Goal: Task Accomplishment & Management: Manage account settings

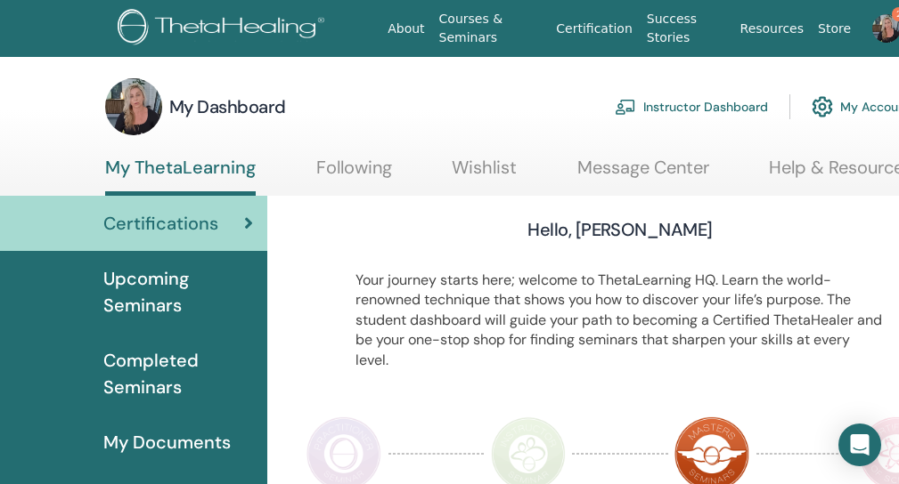
click at [715, 102] on link "Instructor Dashboard" at bounding box center [691, 106] width 153 height 39
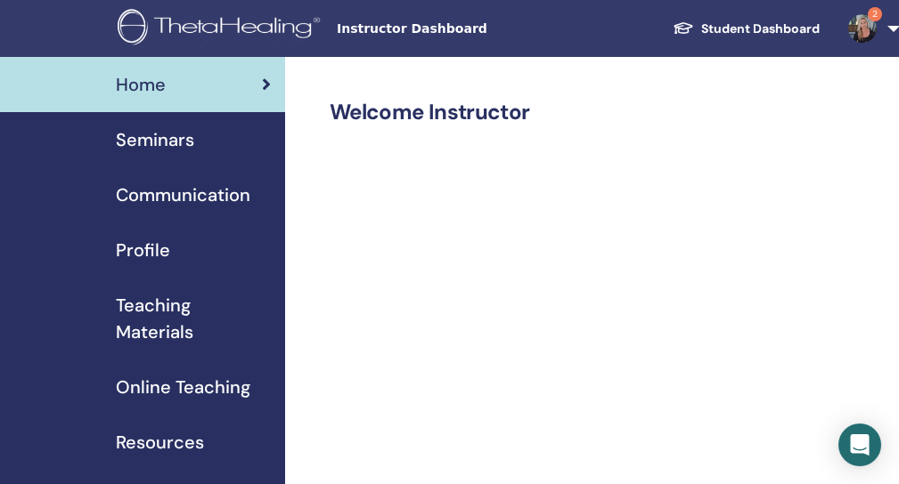
click at [186, 135] on span "Seminars" at bounding box center [155, 139] width 78 height 27
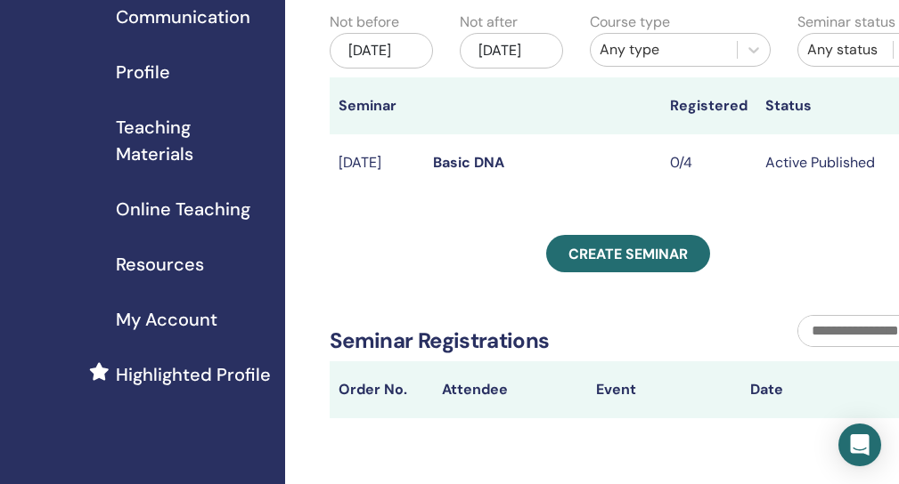
scroll to position [209, 0]
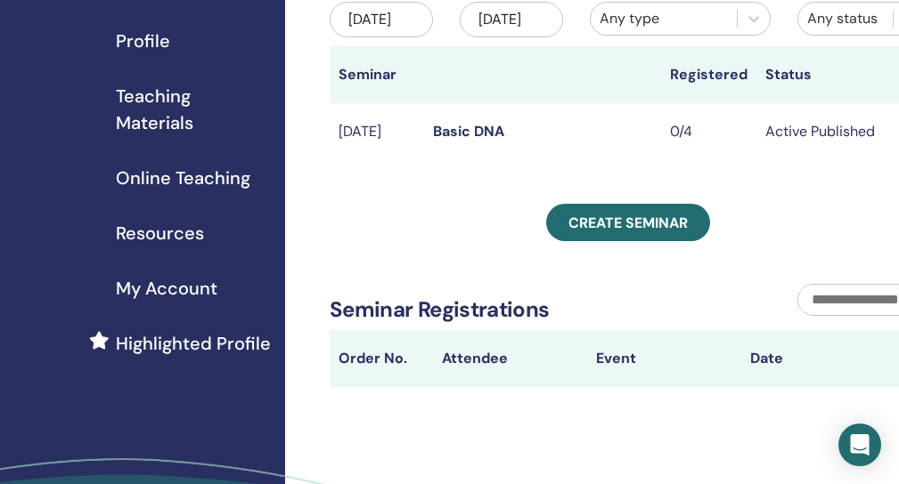
click at [795, 146] on td "Active Published" at bounding box center [827, 132] width 142 height 58
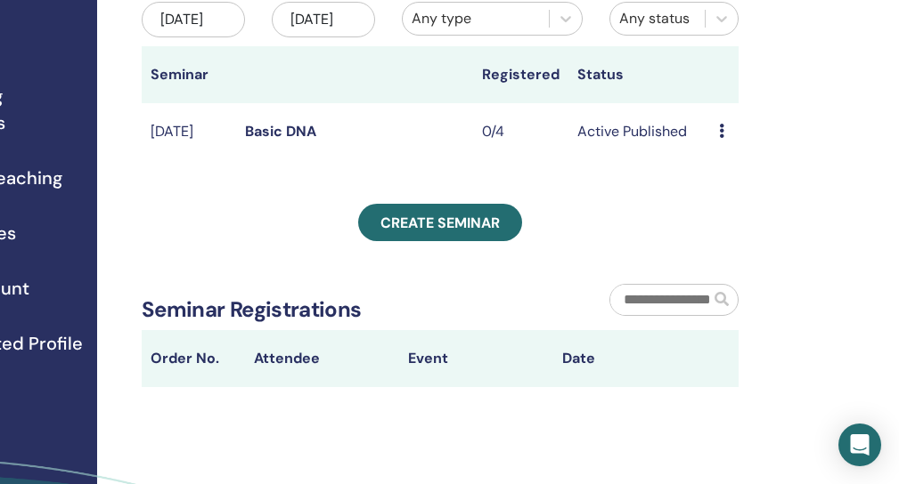
click at [720, 138] on icon at bounding box center [721, 131] width 5 height 14
click at [725, 220] on link "Attendees" at bounding box center [737, 216] width 68 height 19
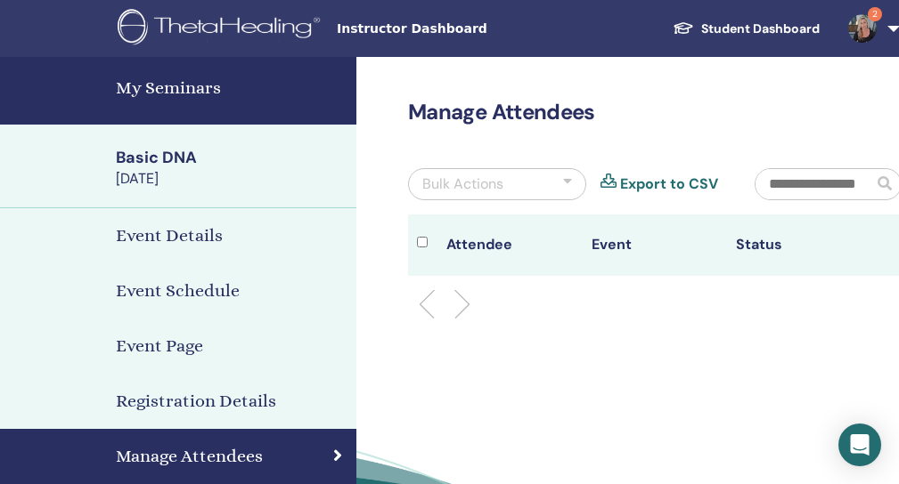
click at [184, 99] on h4 "My Seminars" at bounding box center [231, 88] width 230 height 27
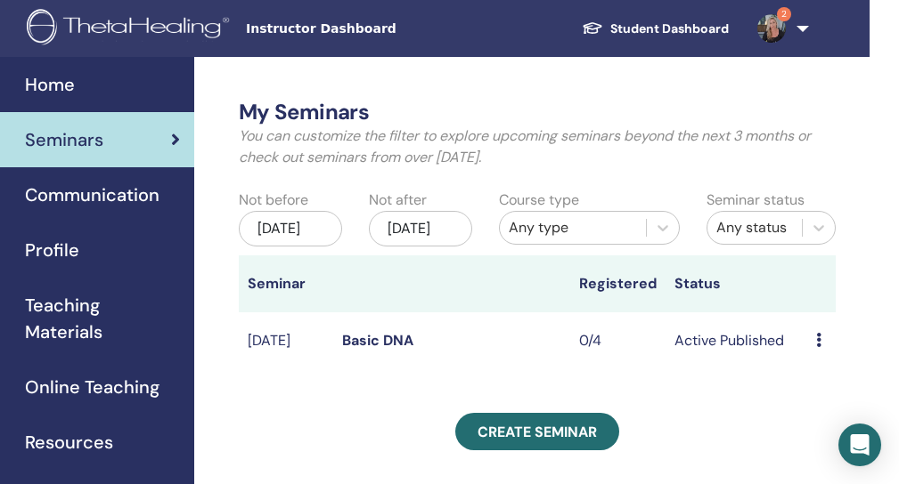
scroll to position [0, 188]
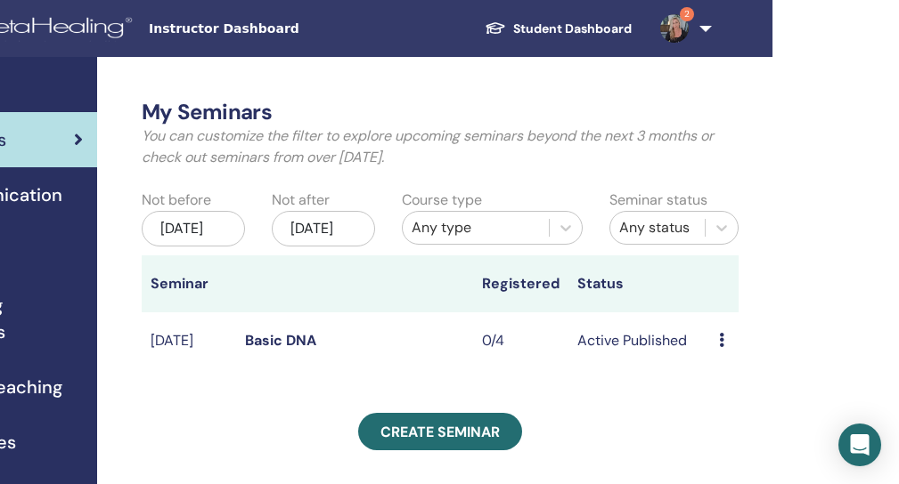
click at [719, 360] on td "Preview Edit Attendees Cancel" at bounding box center [724, 342] width 28 height 58
click at [728, 352] on div "Preview Edit Attendees Cancel" at bounding box center [724, 340] width 11 height 21
click at [739, 425] on link "Attendees" at bounding box center [745, 422] width 68 height 19
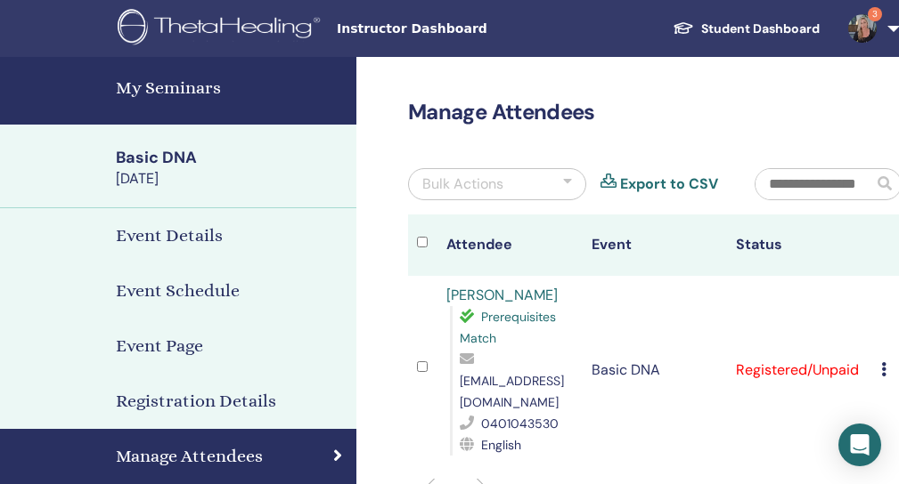
scroll to position [0, 170]
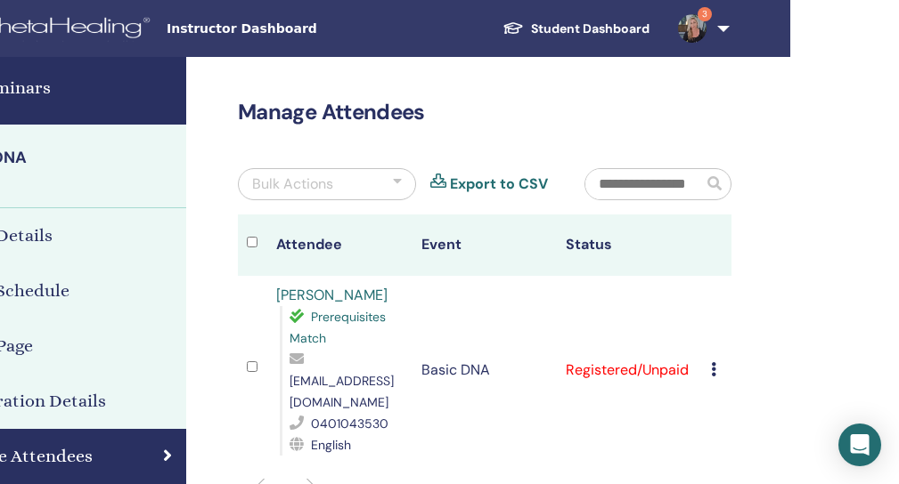
click at [712, 362] on icon at bounding box center [713, 369] width 5 height 14
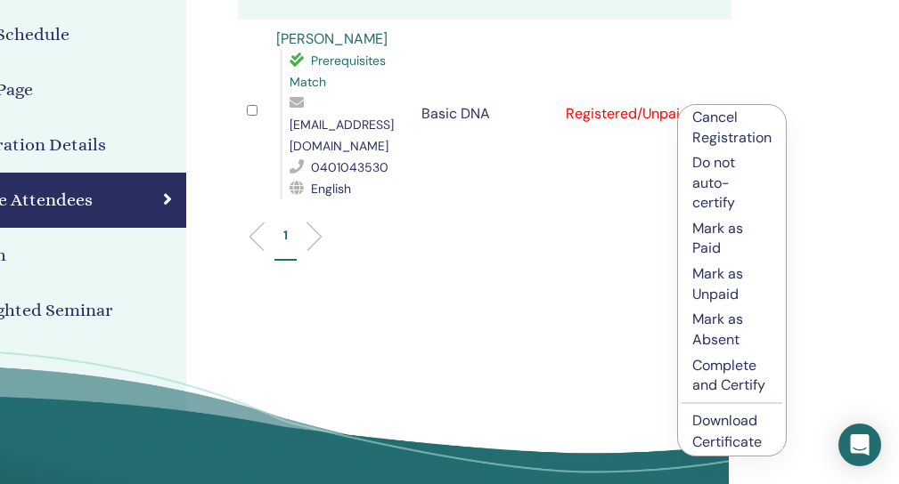
scroll to position [258, 170]
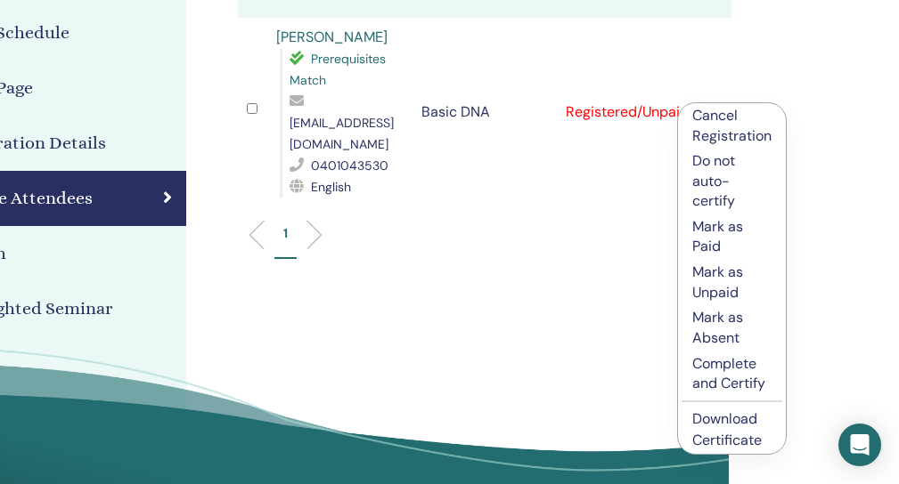
click at [725, 232] on p "Mark as Paid" at bounding box center [731, 237] width 79 height 40
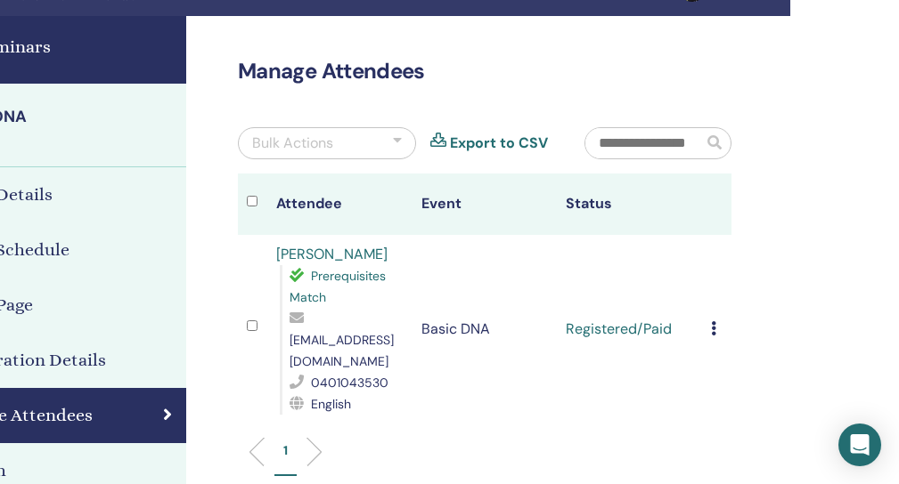
scroll to position [41, 0]
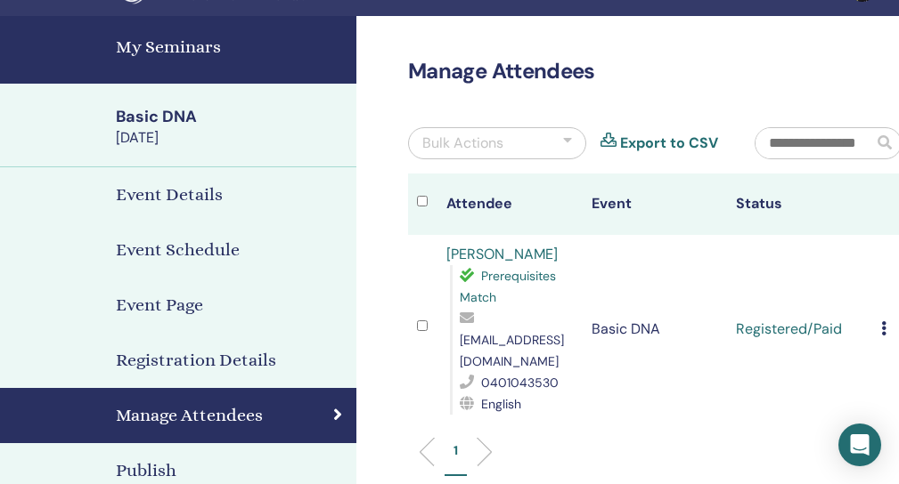
click at [160, 40] on h4 "My Seminars" at bounding box center [231, 47] width 230 height 27
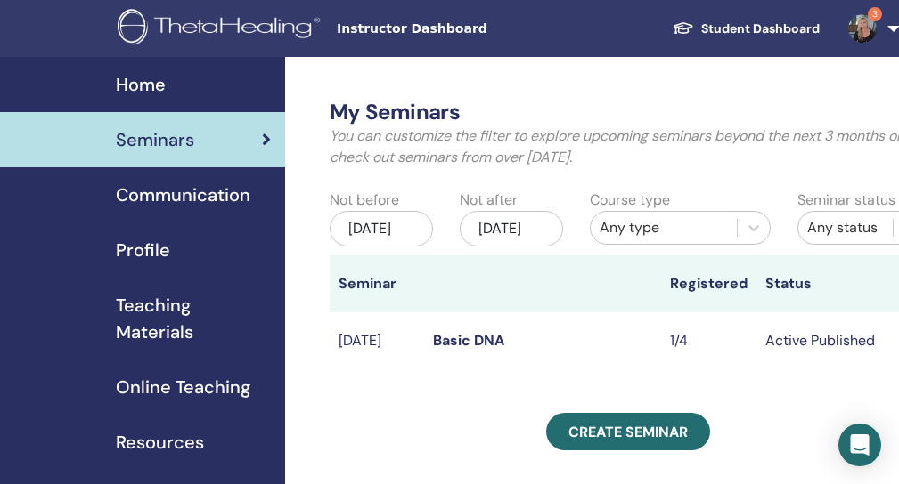
click at [727, 29] on link "Student Dashboard" at bounding box center [745, 28] width 175 height 33
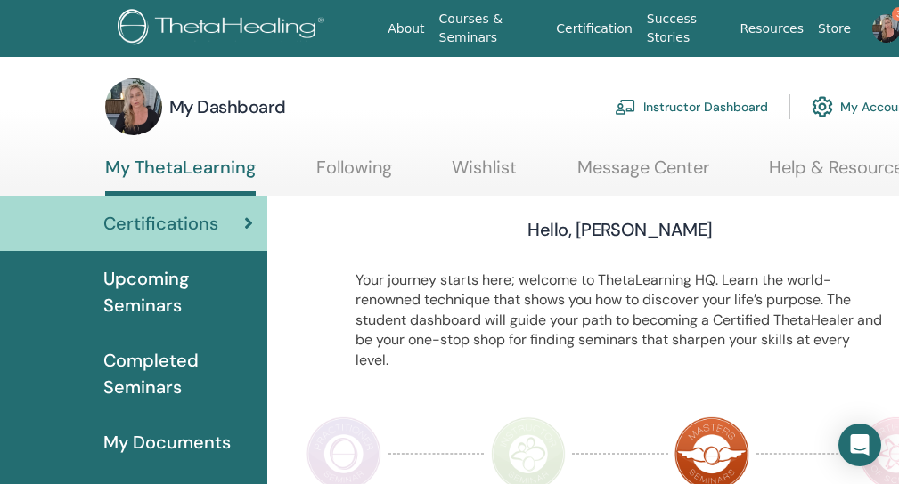
click at [241, 23] on img at bounding box center [224, 29] width 213 height 40
